Goal: Find specific page/section: Find specific page/section

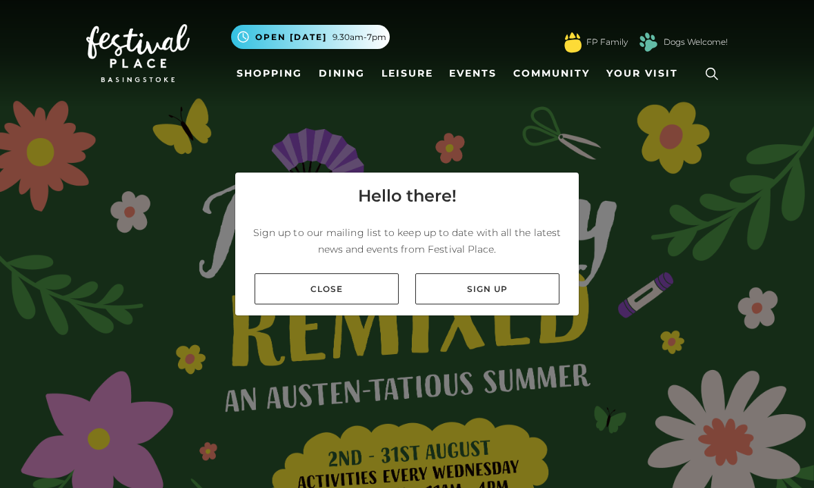
click at [312, 304] on link "Close" at bounding box center [326, 288] width 144 height 31
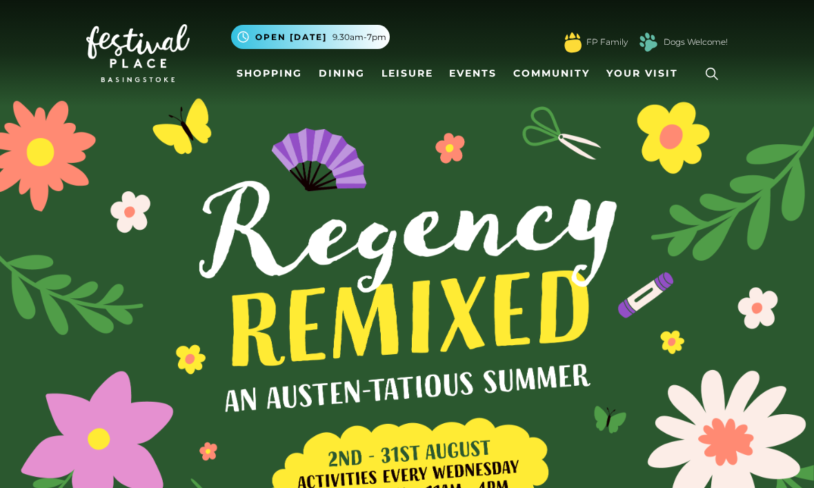
click at [281, 74] on link "Shopping" at bounding box center [269, 74] width 77 height 26
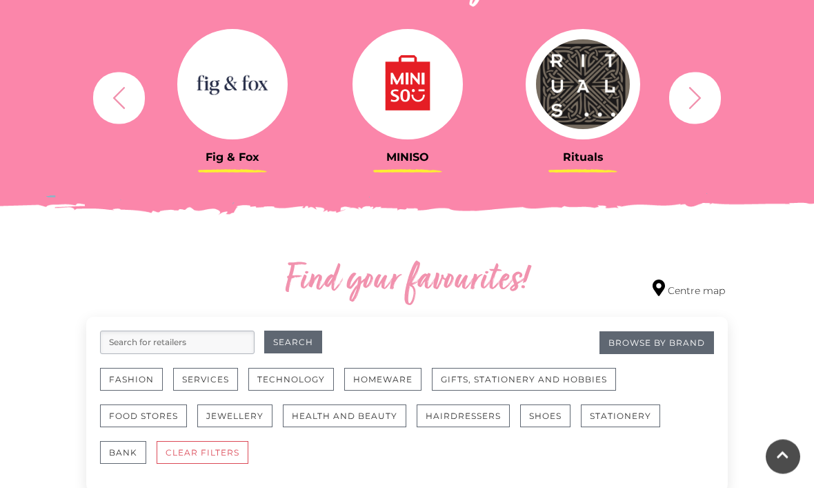
scroll to position [551, 0]
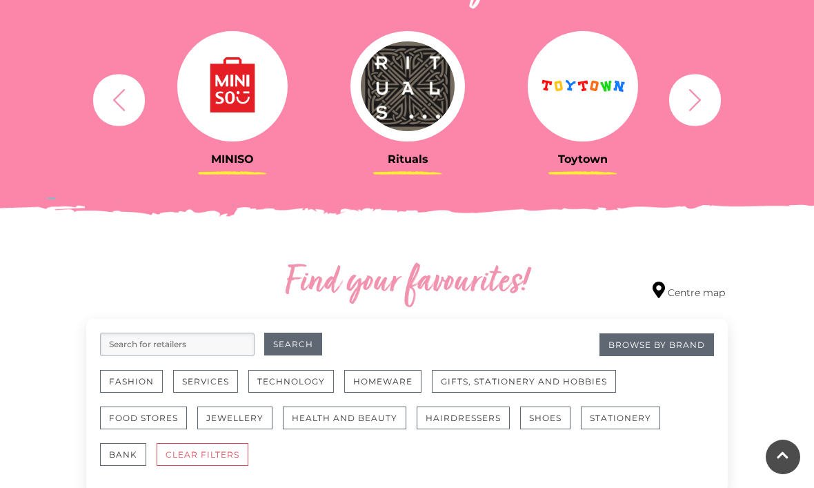
click at [683, 110] on icon "button" at bounding box center [695, 100] width 26 height 26
click at [700, 93] on icon "button" at bounding box center [695, 100] width 26 height 26
click at [697, 96] on icon "button" at bounding box center [695, 99] width 12 height 22
click at [697, 99] on icon "button" at bounding box center [695, 100] width 26 height 26
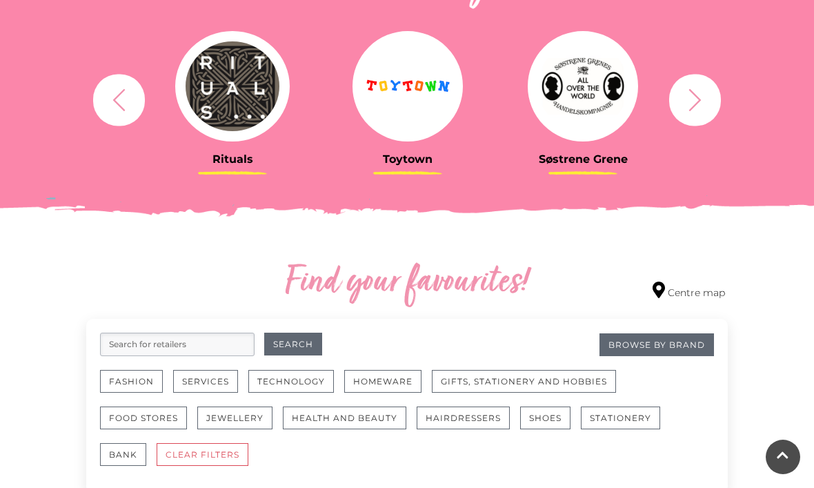
click at [696, 100] on icon "button" at bounding box center [695, 100] width 26 height 26
click at [697, 98] on icon "button" at bounding box center [695, 100] width 26 height 26
click at [696, 99] on icon "button" at bounding box center [695, 100] width 26 height 26
click at [697, 101] on icon "button" at bounding box center [695, 100] width 26 height 26
click at [694, 97] on icon "button" at bounding box center [695, 100] width 26 height 26
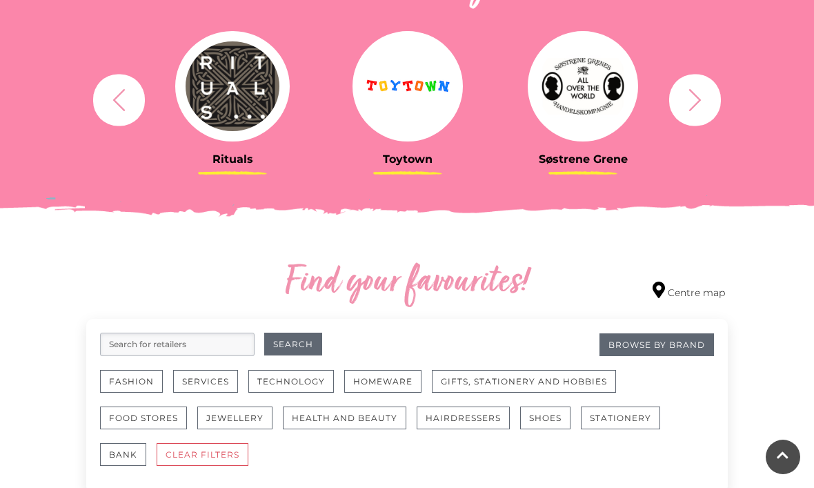
click at [701, 98] on icon "button" at bounding box center [695, 100] width 26 height 26
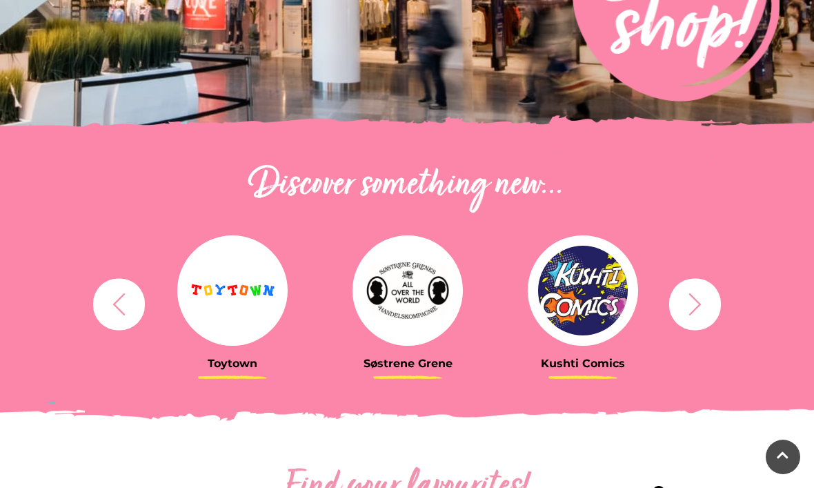
scroll to position [0, 0]
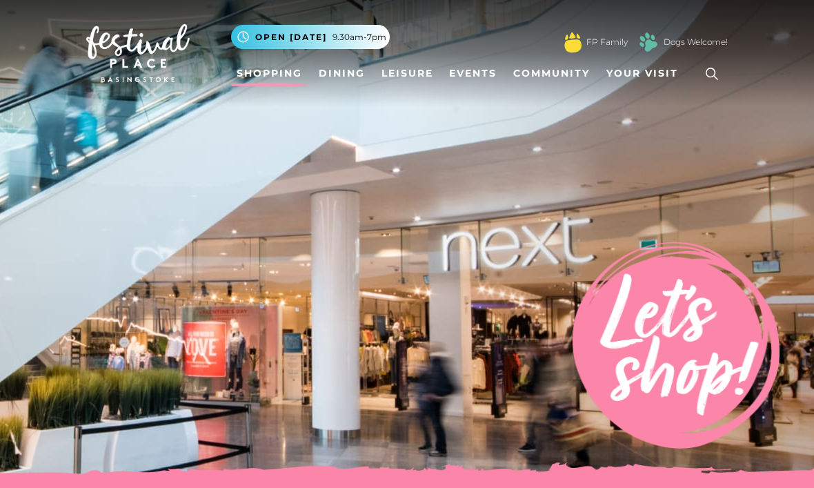
click at [712, 72] on icon at bounding box center [711, 73] width 21 height 21
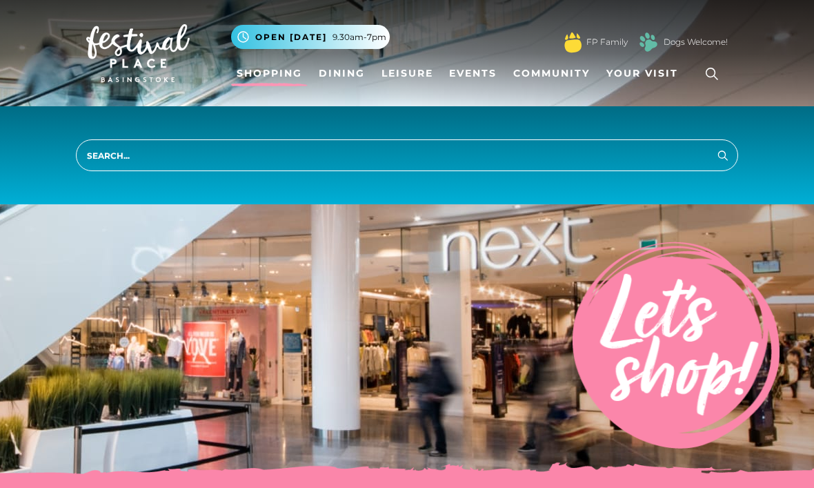
click at [626, 159] on input "search" at bounding box center [407, 155] width 662 height 32
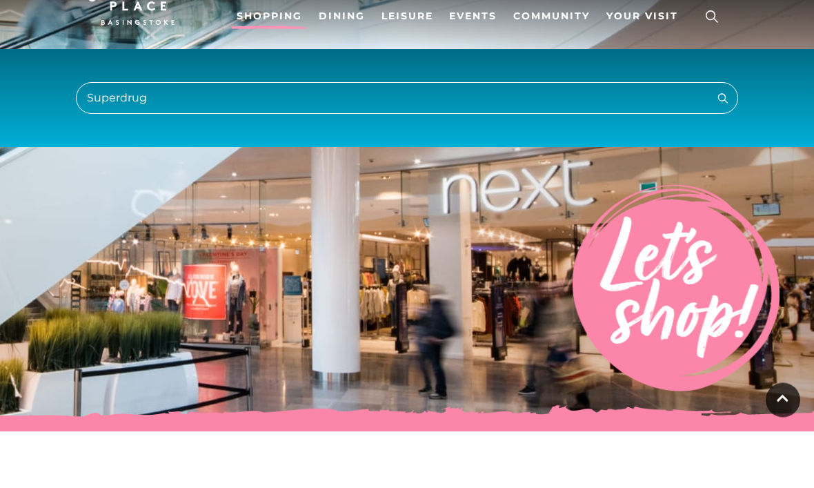
type input "Superdrug"
click at [723, 146] on button "Search" at bounding box center [722, 154] width 17 height 17
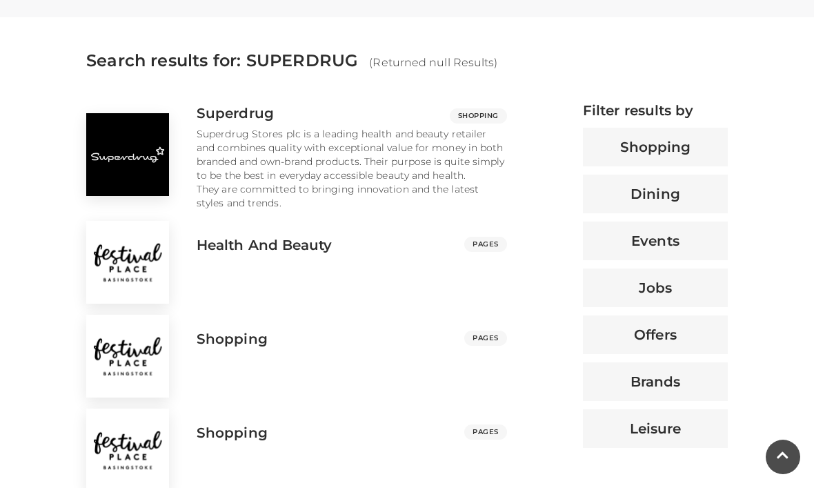
scroll to position [497, 0]
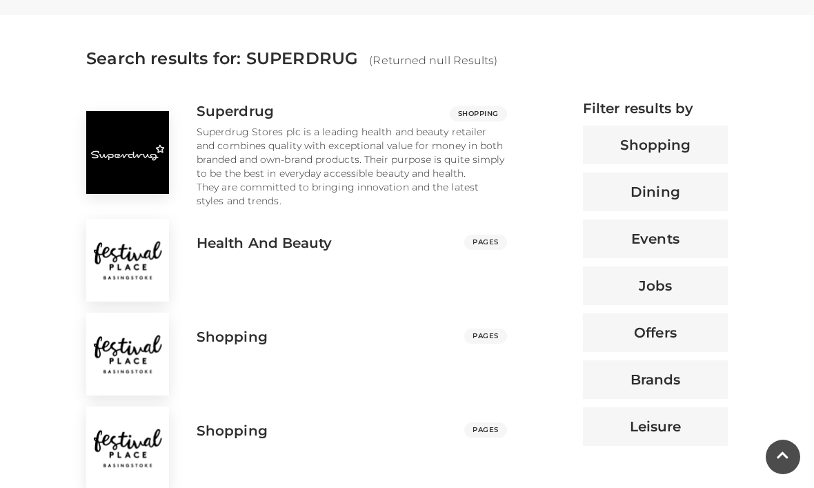
click at [97, 174] on img at bounding box center [127, 152] width 83 height 83
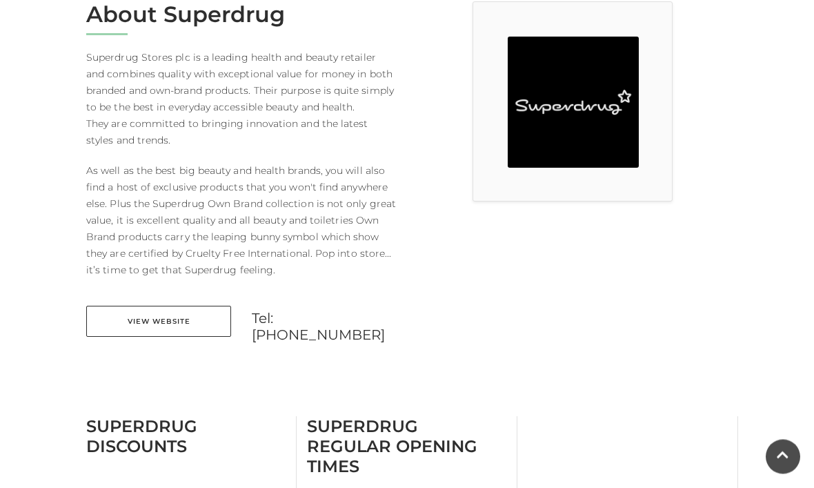
scroll to position [399, 0]
click at [162, 331] on link "View Website" at bounding box center [158, 321] width 145 height 31
